Goal: Information Seeking & Learning: Learn about a topic

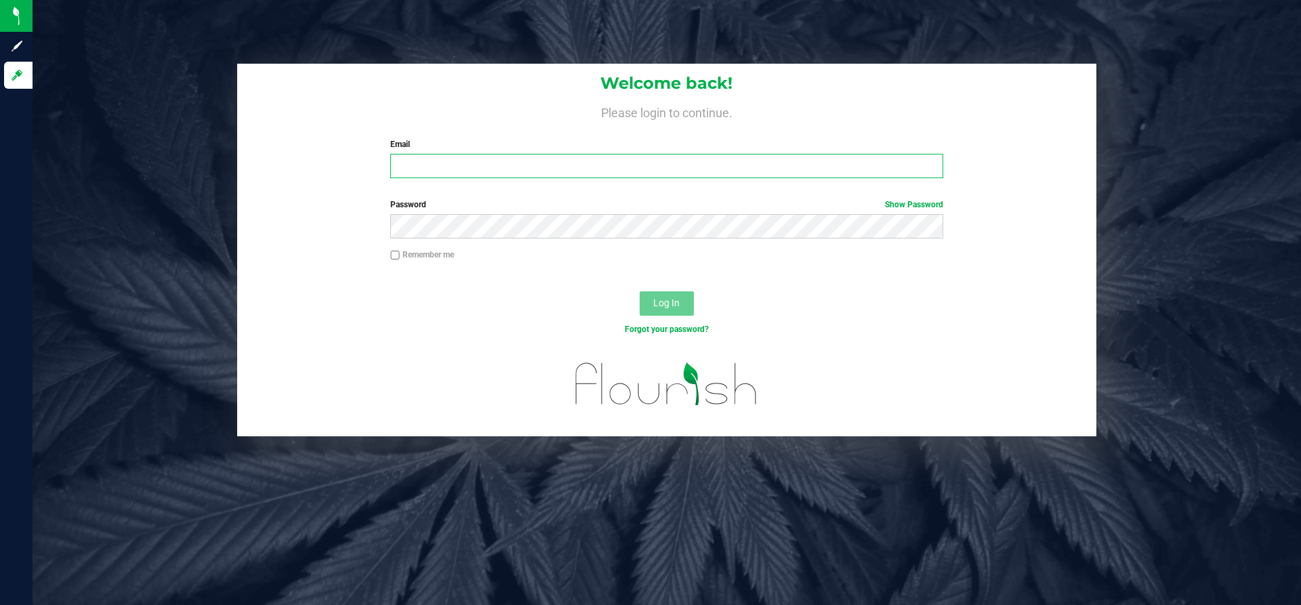
click at [460, 164] on input "Email" at bounding box center [666, 166] width 552 height 24
type input "[PERSON_NAME][EMAIL_ADDRESS][DOMAIN_NAME]"
click at [640, 291] on button "Log In" at bounding box center [667, 303] width 54 height 24
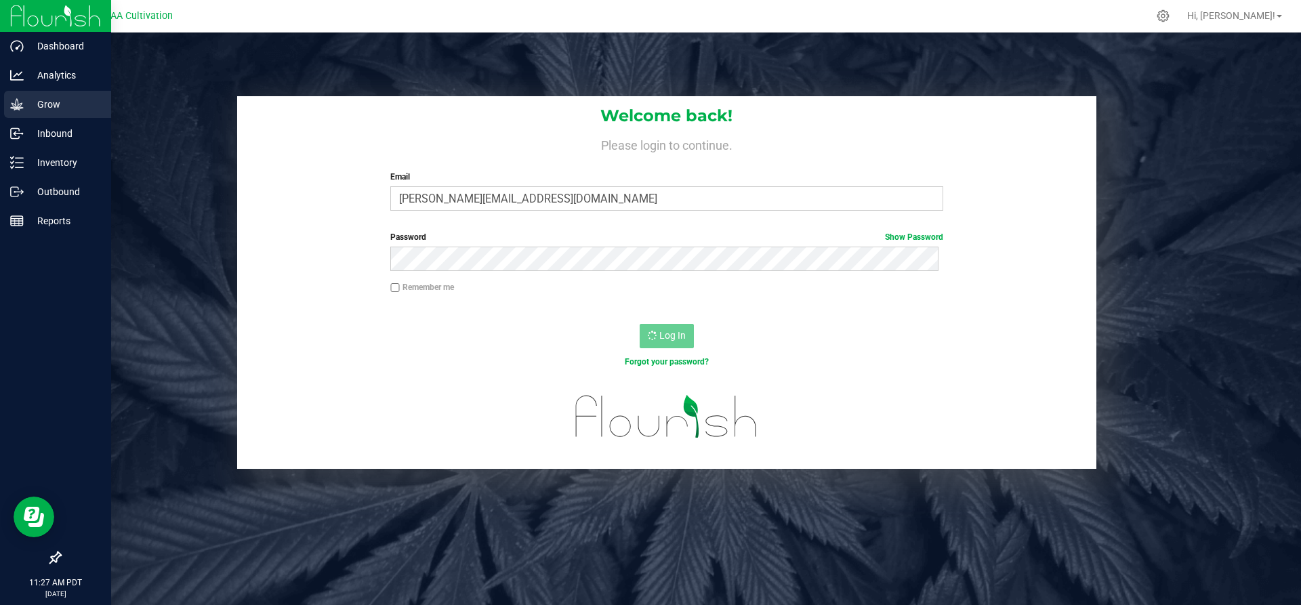
click at [20, 106] on icon at bounding box center [17, 105] width 14 height 14
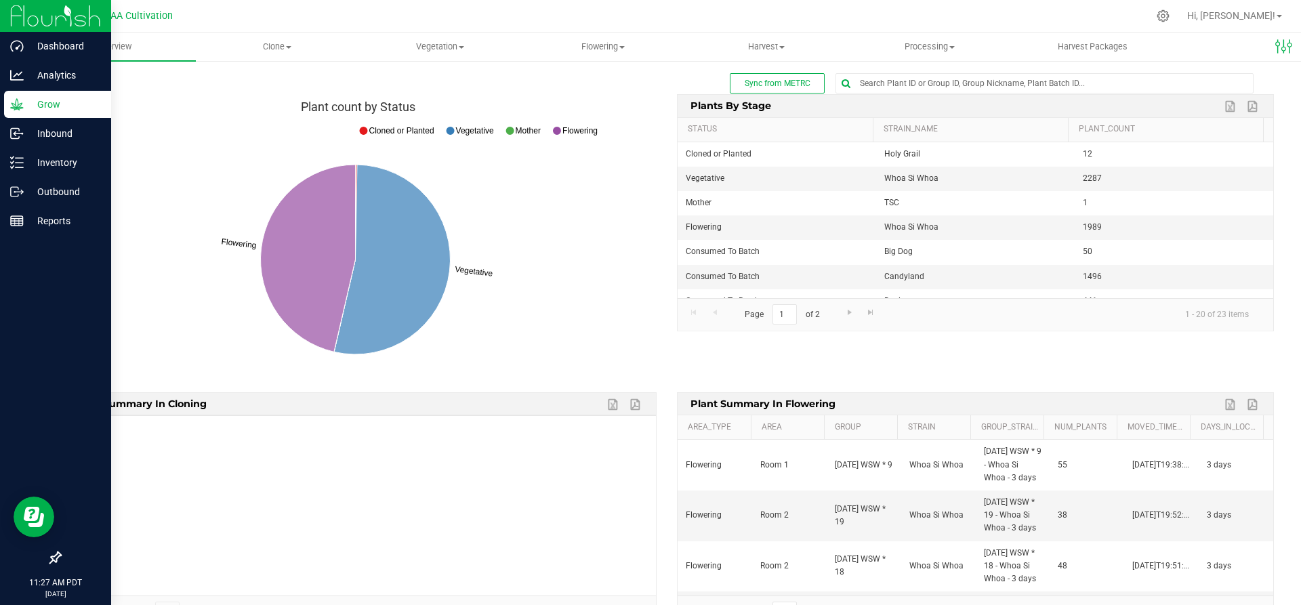
click at [56, 105] on p "Grow" at bounding box center [64, 104] width 81 height 16
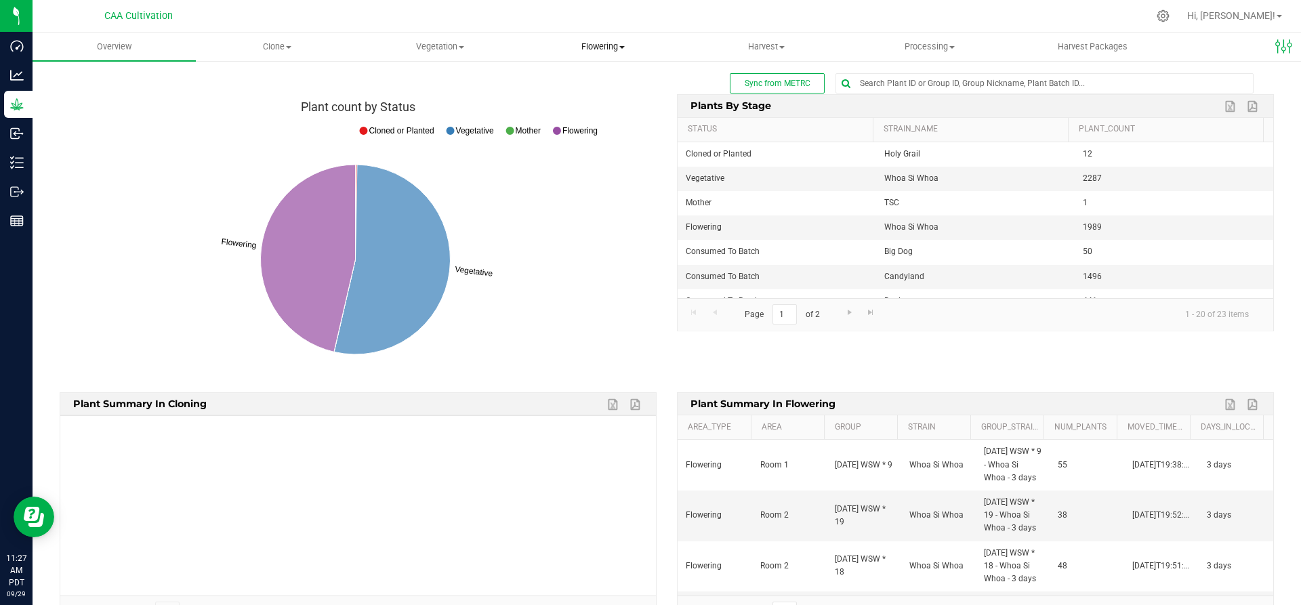
click at [630, 46] on span "Flowering" at bounding box center [603, 47] width 162 height 12
click at [588, 93] on span "Flowering groups" at bounding box center [578, 98] width 112 height 12
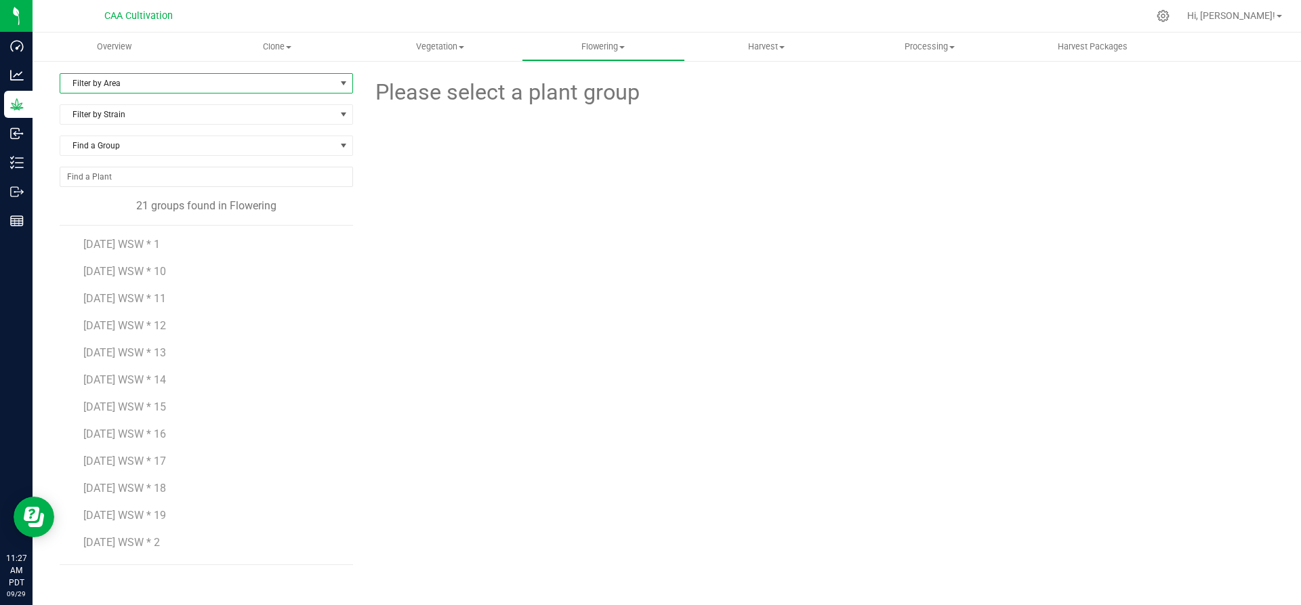
click at [168, 83] on span "Filter by Area" at bounding box center [197, 83] width 275 height 19
click at [142, 129] on li "Room 1" at bounding box center [206, 127] width 292 height 20
click at [142, 241] on span "7.16.25 WSW * 1" at bounding box center [121, 244] width 77 height 13
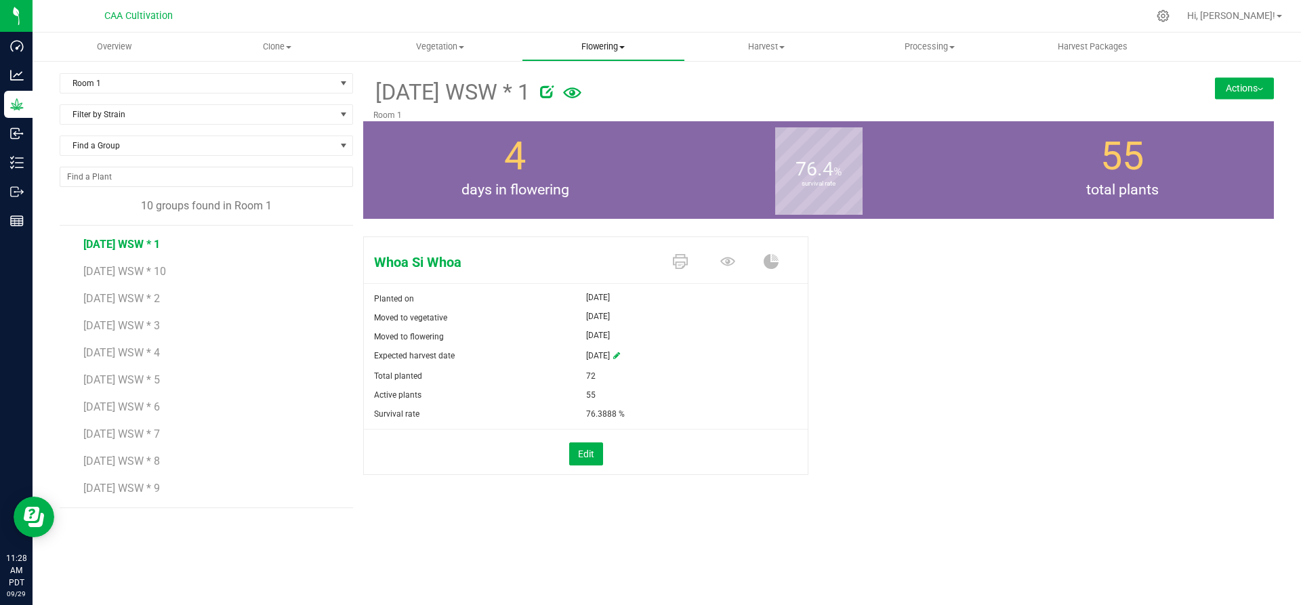
click at [625, 48] on span at bounding box center [621, 47] width 5 height 3
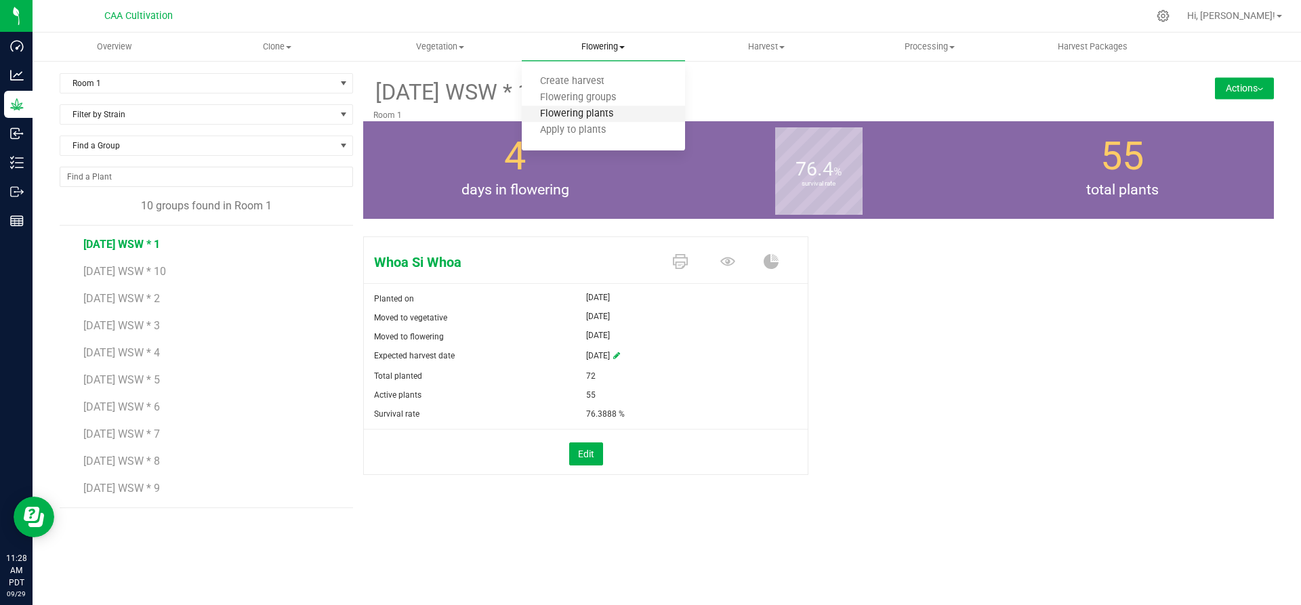
click at [607, 110] on span "Flowering plants" at bounding box center [577, 114] width 110 height 12
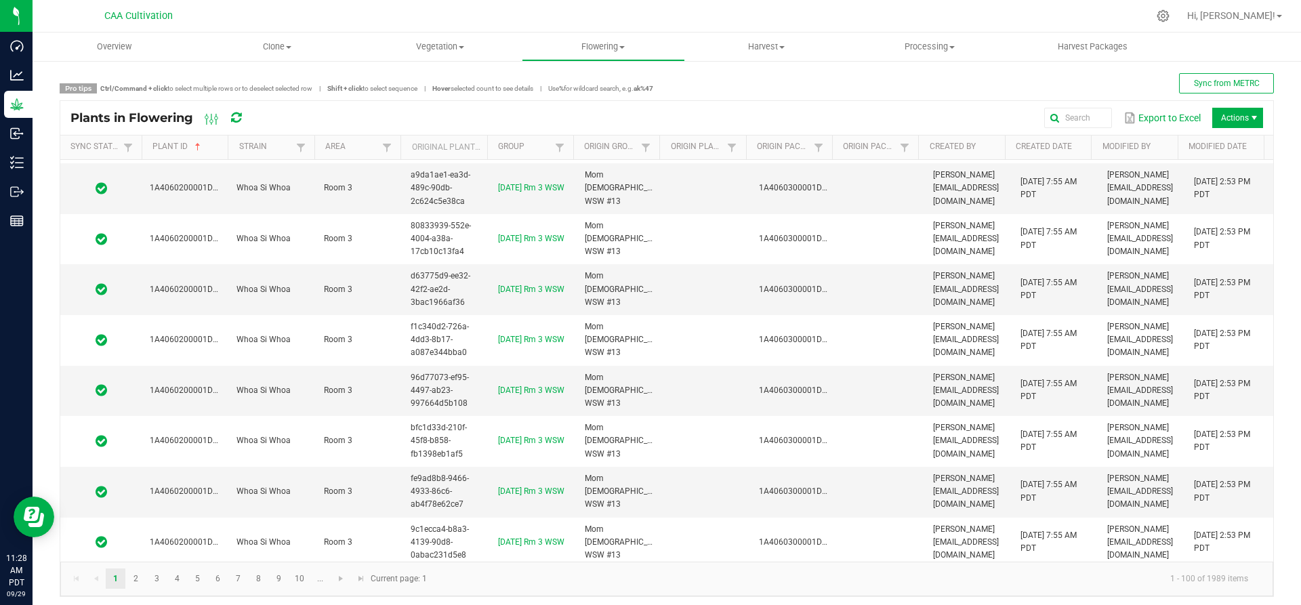
scroll to position [3321, 0]
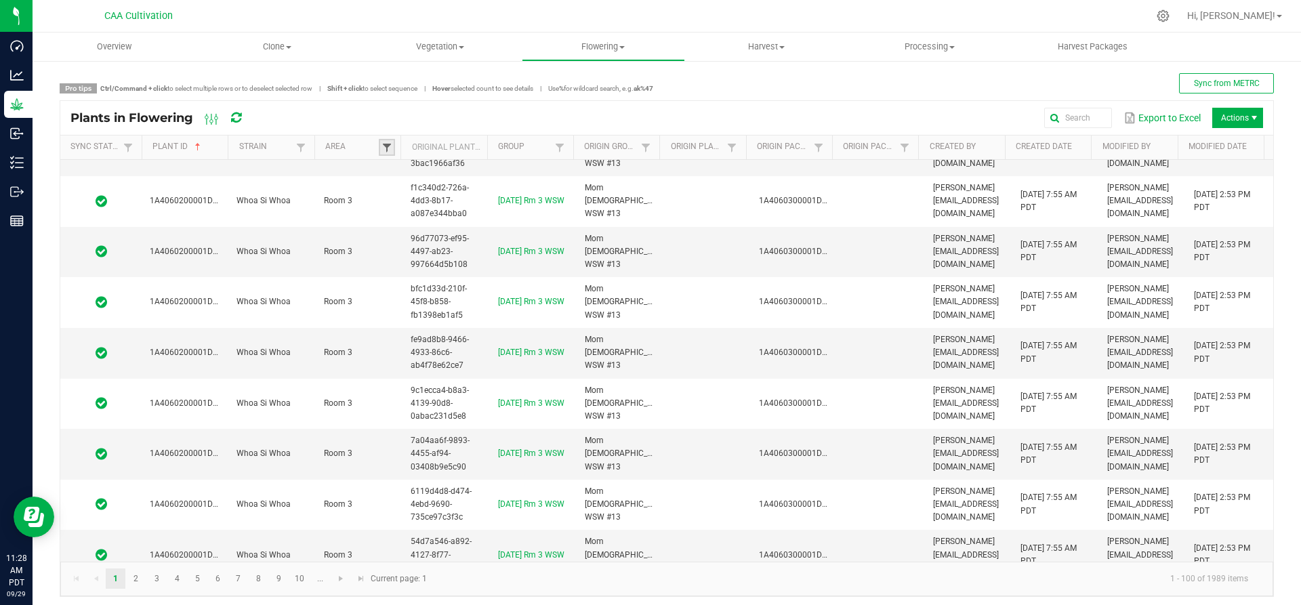
click at [386, 148] on span at bounding box center [387, 147] width 11 height 11
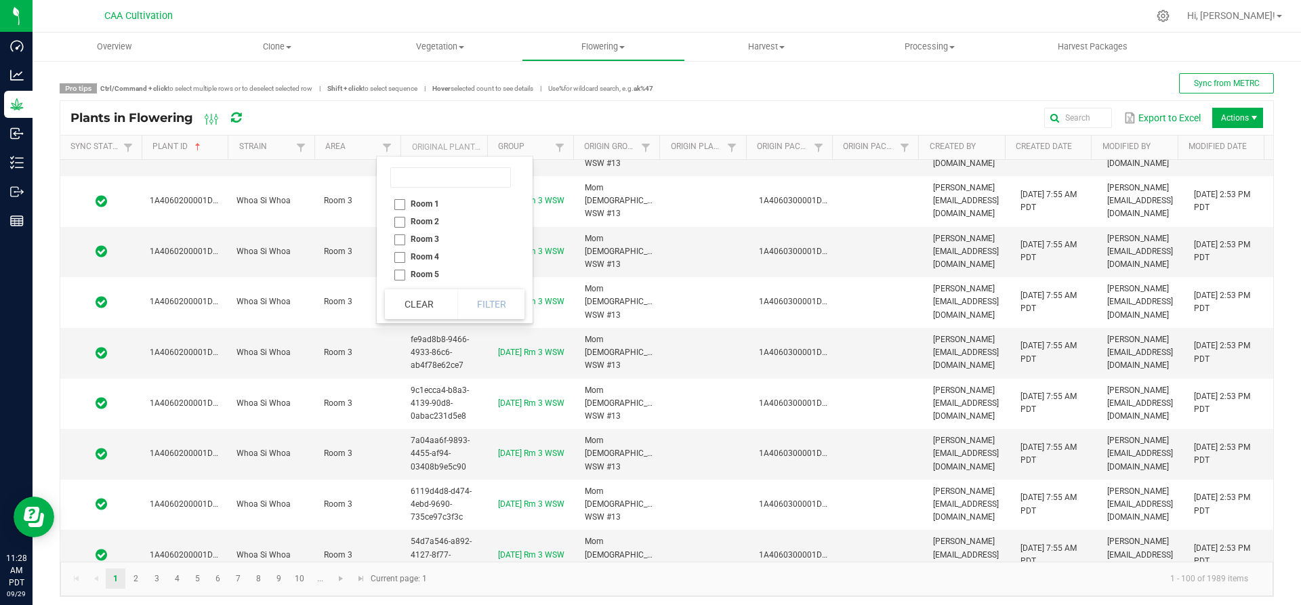
click at [395, 203] on li "Room 1" at bounding box center [450, 204] width 131 height 18
checkbox 1 "true"
click at [475, 308] on button "Filter" at bounding box center [491, 304] width 68 height 30
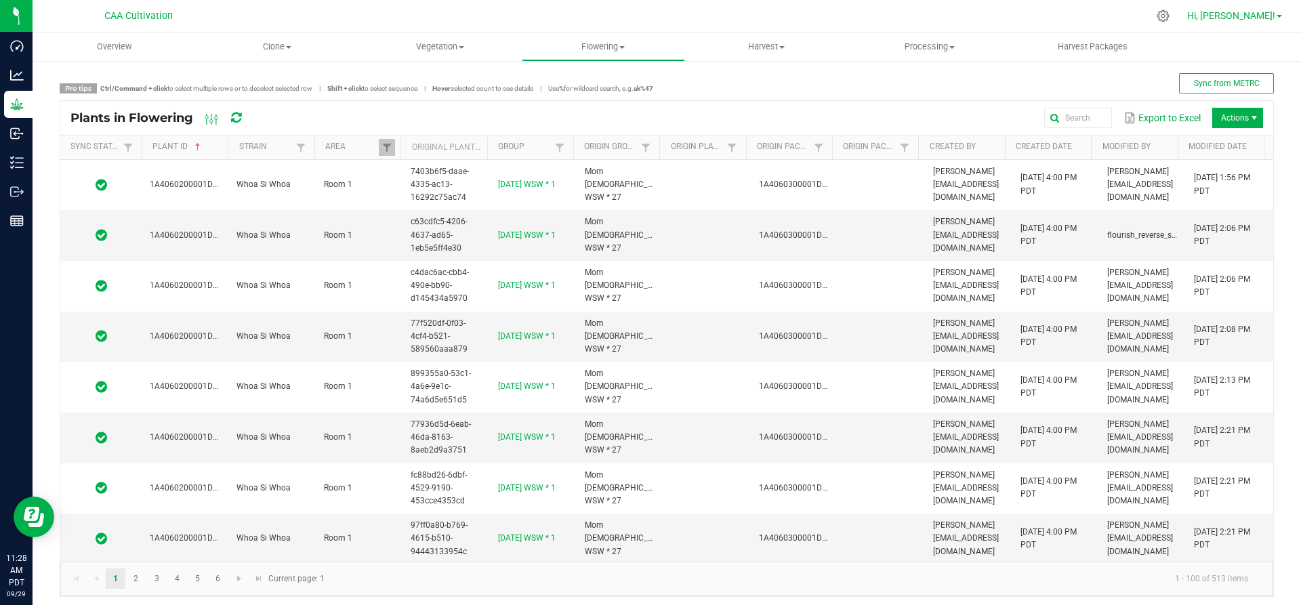
click at [1276, 18] on link "Hi, [PERSON_NAME]!" at bounding box center [1235, 16] width 106 height 14
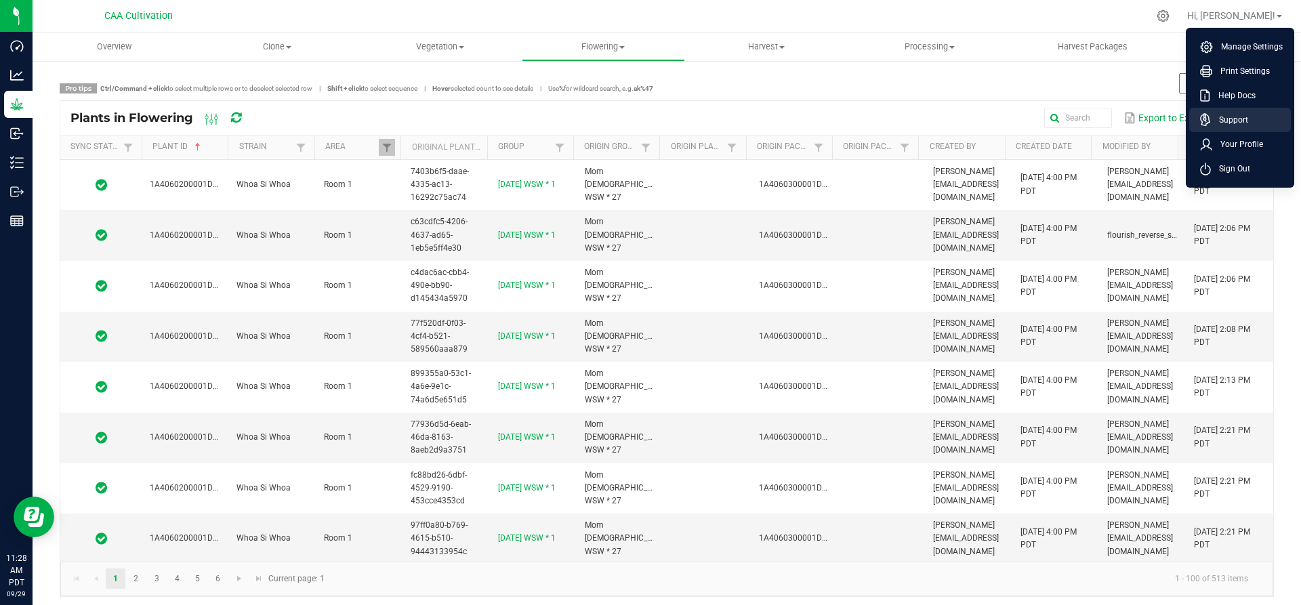
click at [1251, 113] on link "Support" at bounding box center [1242, 120] width 85 height 14
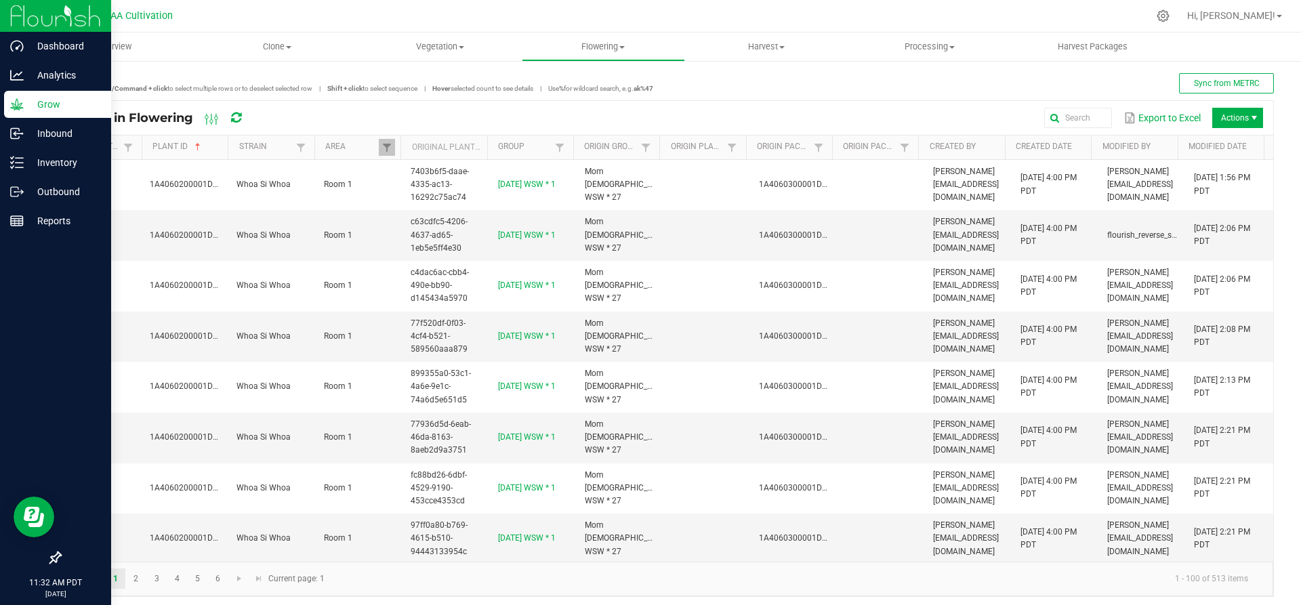
click at [70, 106] on p "Grow" at bounding box center [64, 104] width 81 height 16
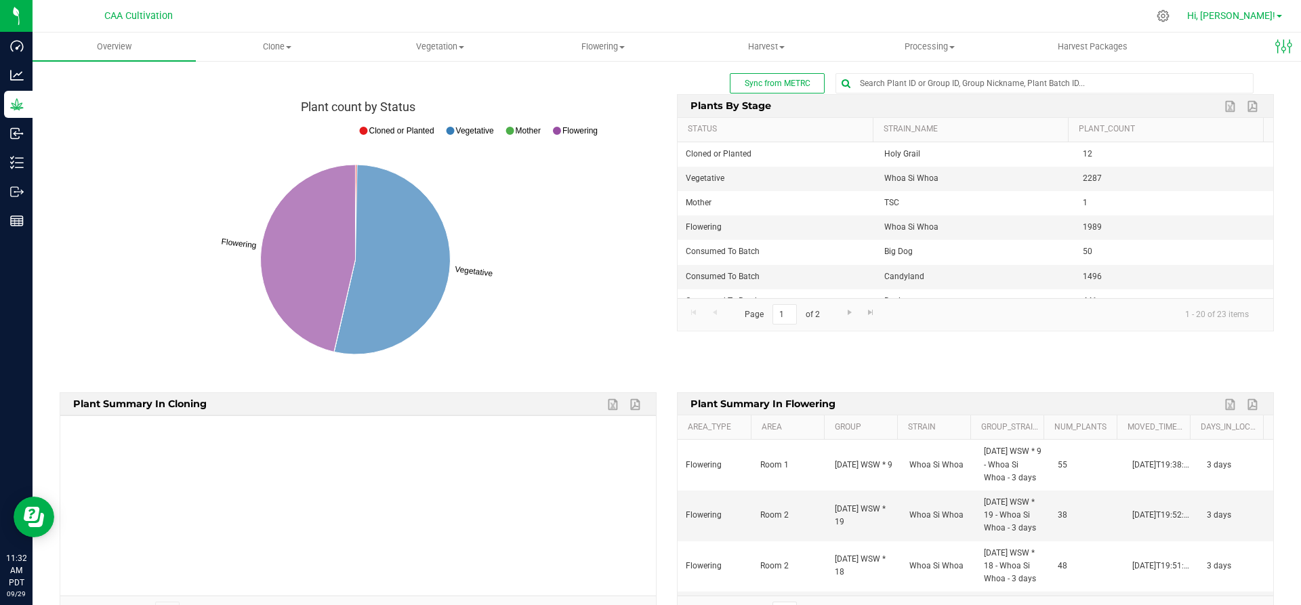
click at [1274, 16] on span "Hi, [PERSON_NAME]!" at bounding box center [1231, 15] width 88 height 11
